Goal: Task Accomplishment & Management: Manage account settings

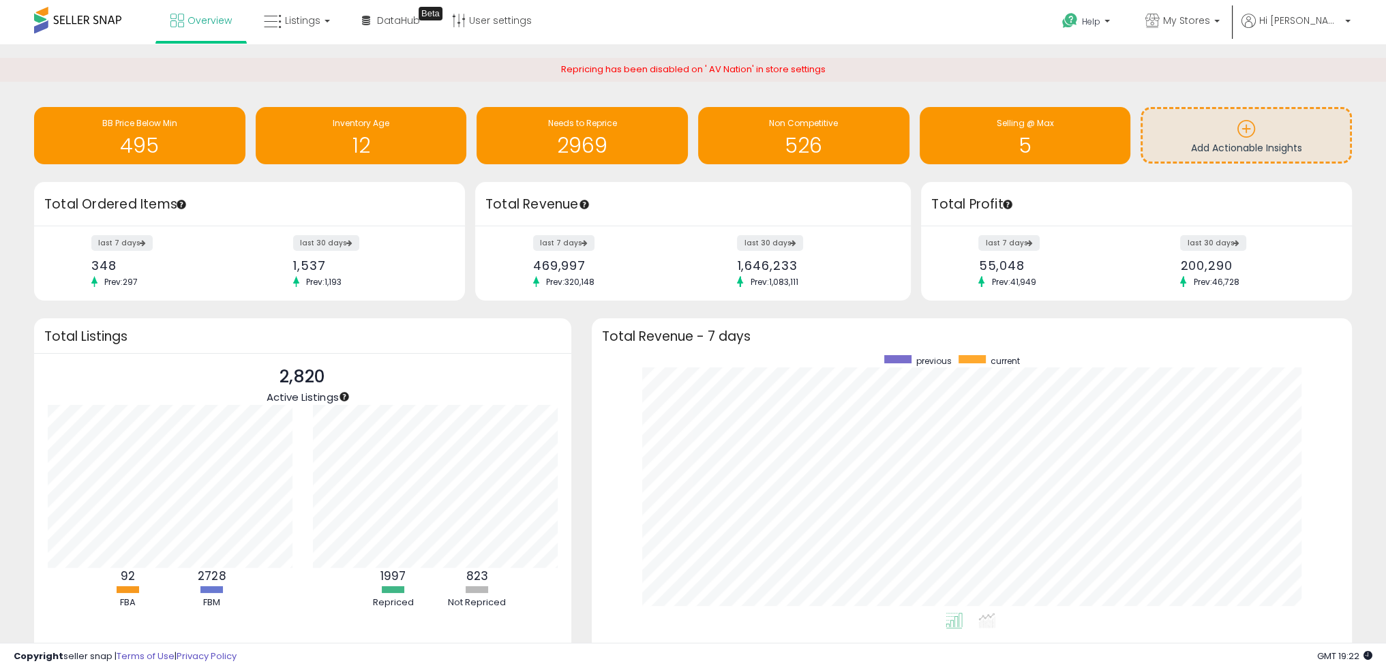
click at [1377, 213] on div "Retrieving insights data.. BB Price Below Min 495 Inventory Age 12 Needs to Rep…" at bounding box center [693, 377] width 1372 height 638
click at [909, 72] on div "Repricing has been disabled on ' AV Nation' in store settings" at bounding box center [693, 70] width 1386 height 24
click at [1330, 14] on span "Hi Moe" at bounding box center [1300, 21] width 82 height 14
click at [1315, 147] on link "Logout" at bounding box center [1320, 144] width 30 height 13
